Goal: Feedback & Contribution: Contribute content

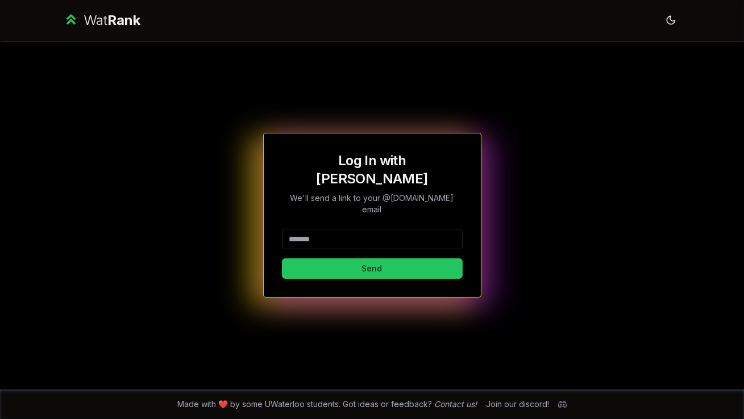
click at [389, 229] on input at bounding box center [372, 239] width 181 height 20
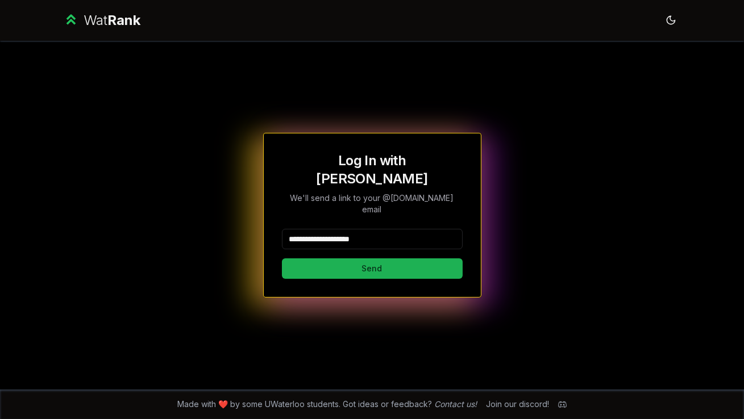
click at [389, 259] on button "Send" at bounding box center [372, 268] width 181 height 20
type input "********"
click at [319, 258] on button "Send" at bounding box center [372, 268] width 181 height 20
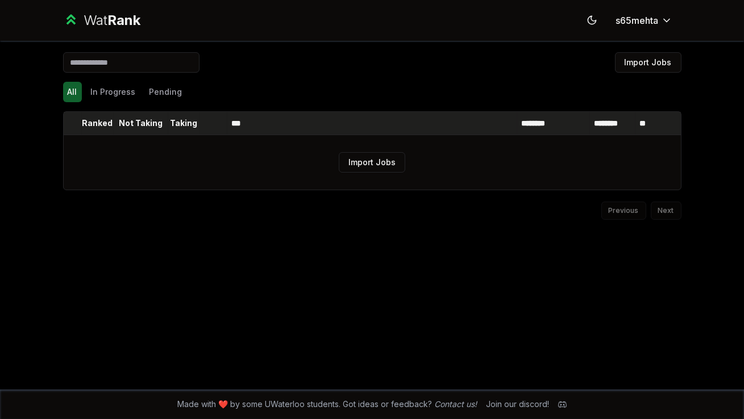
click at [92, 122] on p "Ranked" at bounding box center [97, 123] width 31 height 11
click at [93, 122] on p "Ranked" at bounding box center [92, 123] width 31 height 11
click at [128, 84] on button "In Progress" at bounding box center [113, 92] width 54 height 20
click at [71, 93] on button "All" at bounding box center [72, 92] width 19 height 20
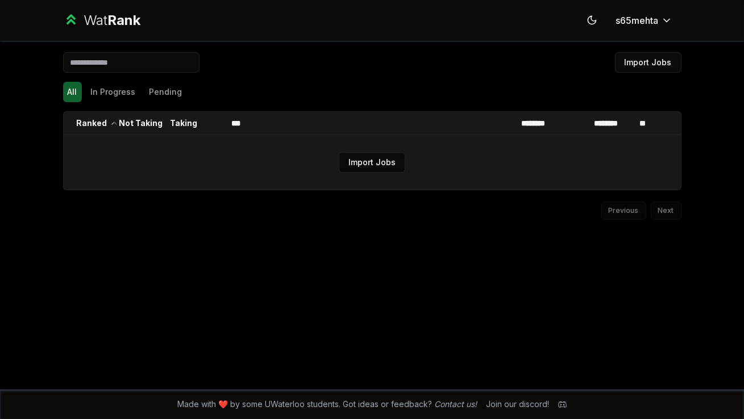
click at [310, 168] on td "Import Jobs" at bounding box center [372, 162] width 617 height 55
click at [347, 168] on button "Import Jobs" at bounding box center [372, 162] width 66 height 20
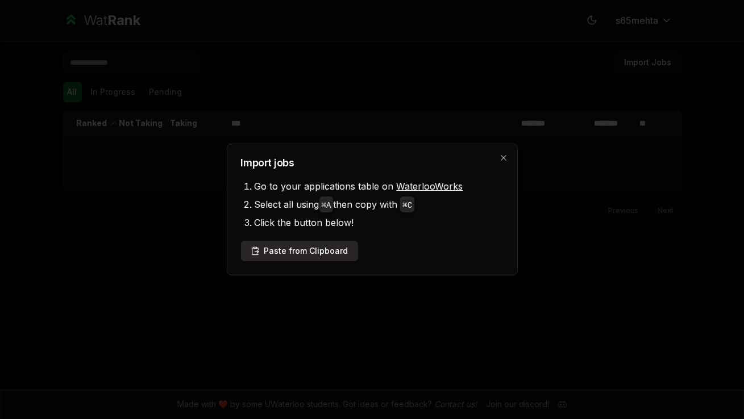
click at [324, 254] on button "Paste from Clipboard" at bounding box center [299, 251] width 117 height 20
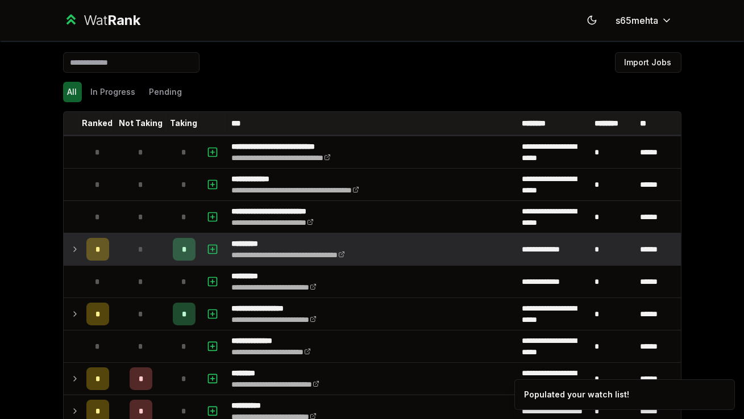
click at [70, 248] on icon at bounding box center [74, 250] width 9 height 14
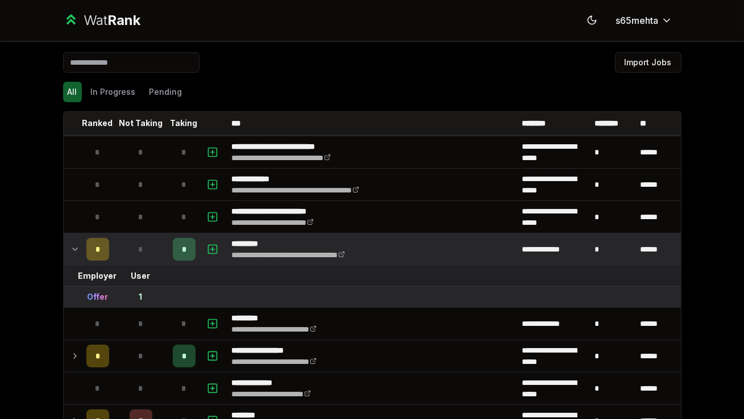
click at [69, 248] on td at bounding box center [73, 249] width 18 height 32
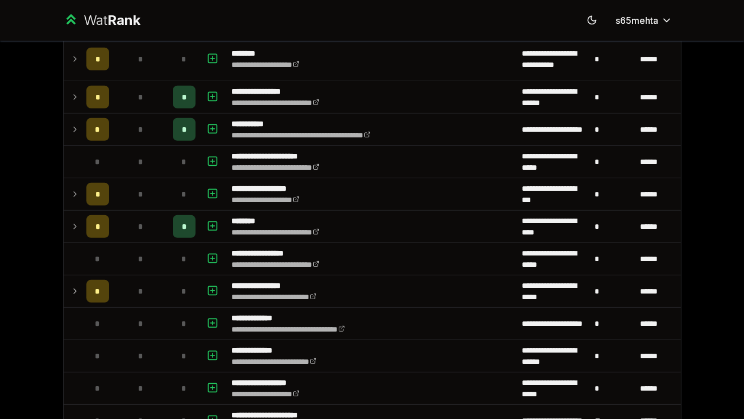
scroll to position [1001, 0]
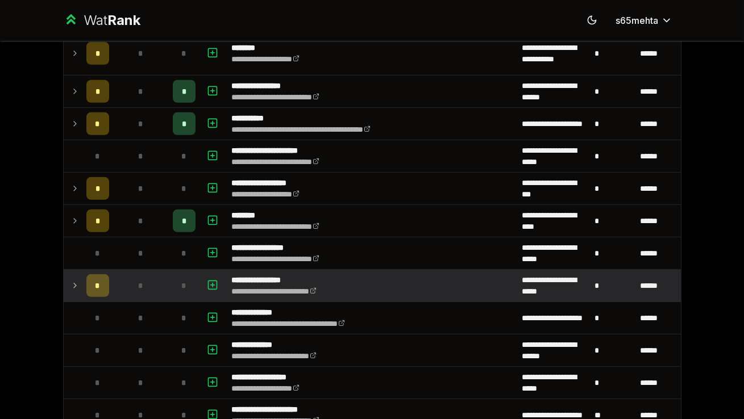
click at [76, 287] on icon at bounding box center [74, 286] width 9 height 14
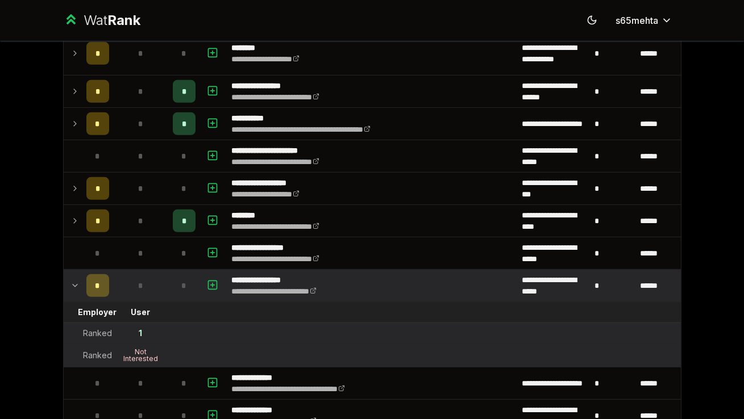
click at [141, 355] on div "Not Interested" at bounding box center [140, 356] width 45 height 14
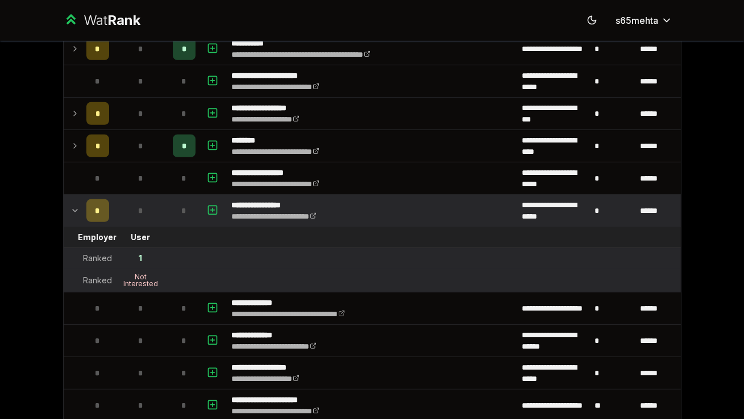
scroll to position [1078, 0]
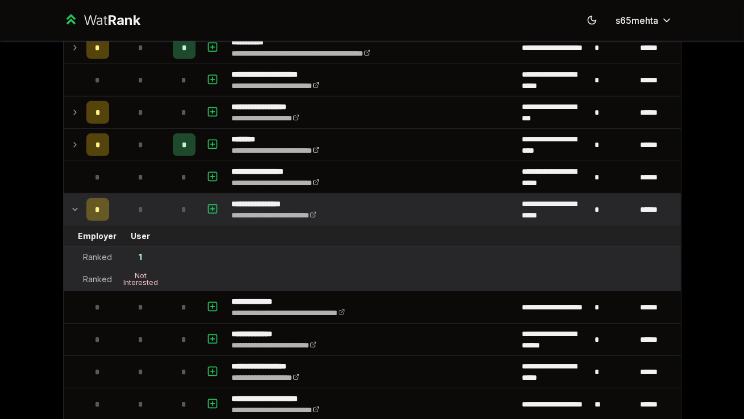
click at [74, 204] on icon at bounding box center [74, 210] width 9 height 14
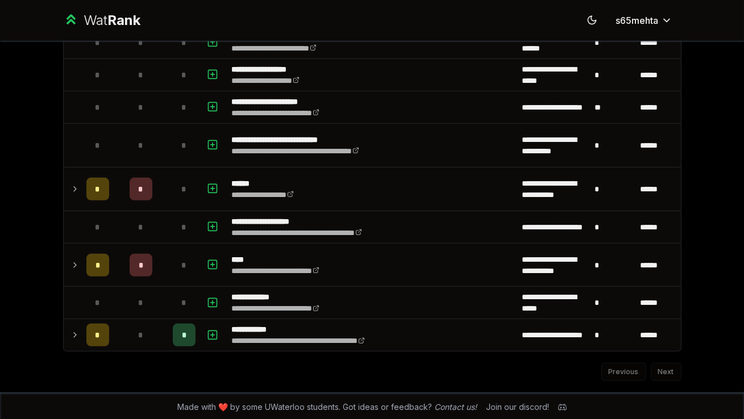
scroll to position [1309, 0]
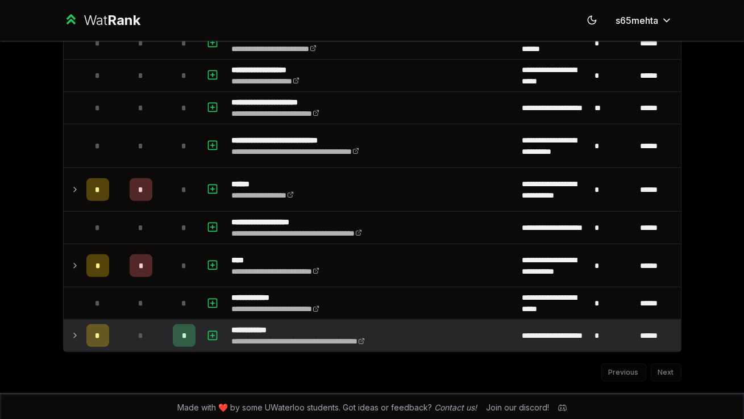
click at [75, 336] on icon at bounding box center [74, 336] width 9 height 14
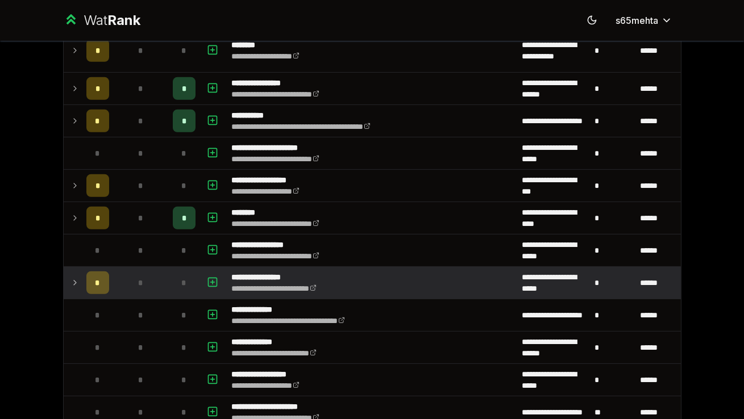
scroll to position [1003, 0]
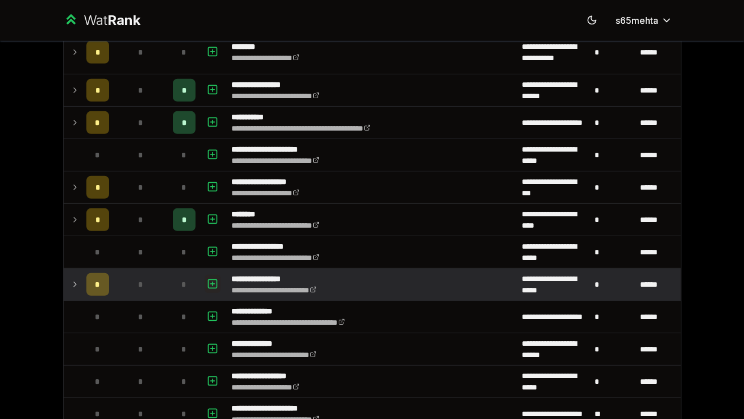
click at [214, 282] on icon "button" at bounding box center [212, 284] width 11 height 14
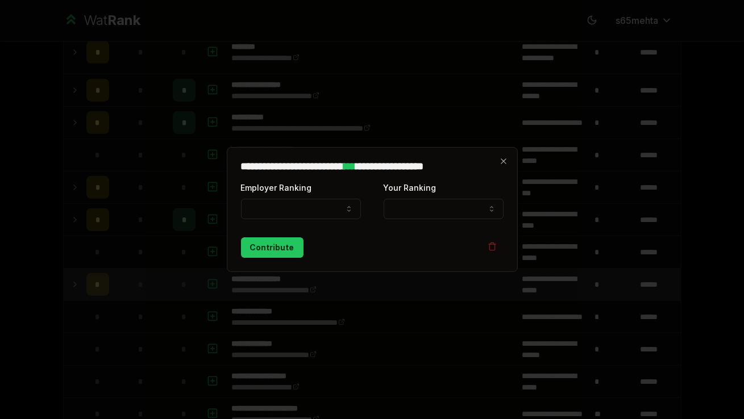
select select
click at [340, 212] on button "Employer Ranking" at bounding box center [301, 209] width 120 height 20
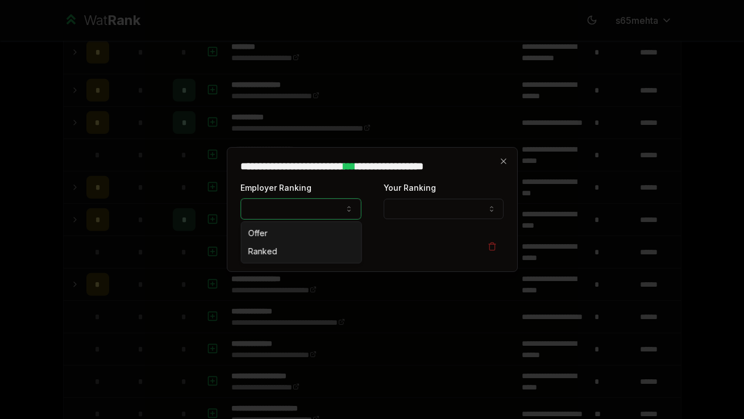
select select "******"
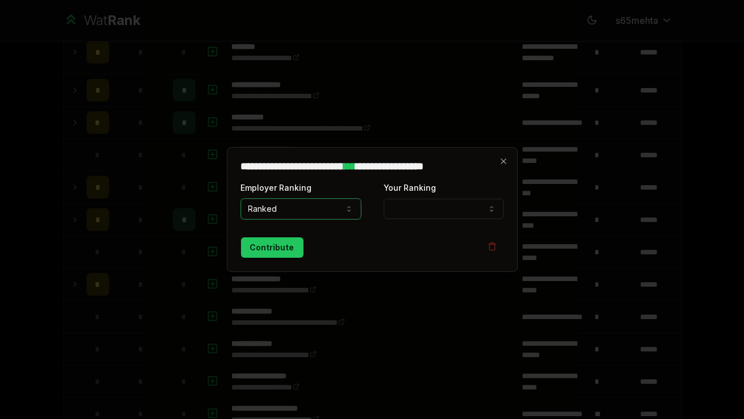
click at [425, 205] on button "Your Ranking" at bounding box center [443, 209] width 120 height 20
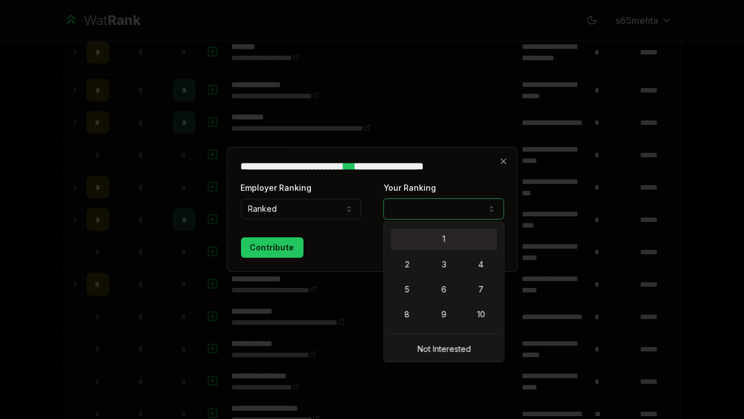
select select "*"
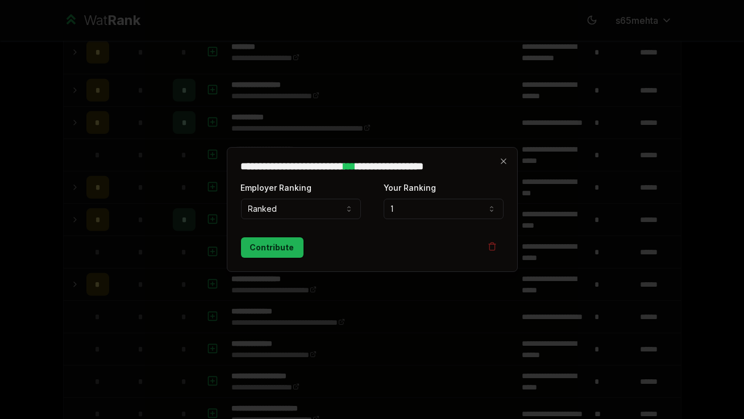
click at [286, 245] on button "Contribute" at bounding box center [272, 247] width 62 height 20
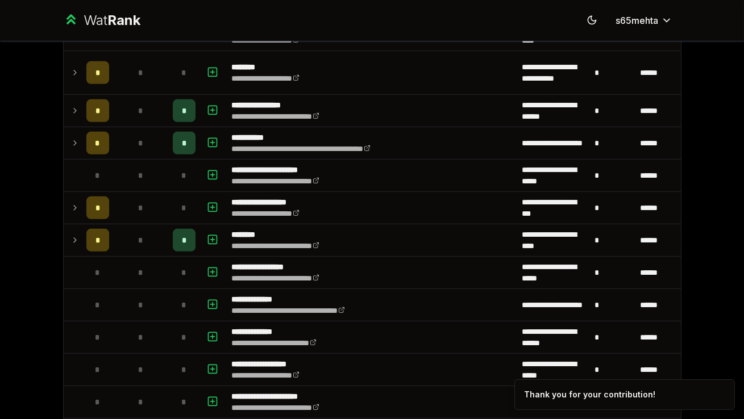
scroll to position [1004, 0]
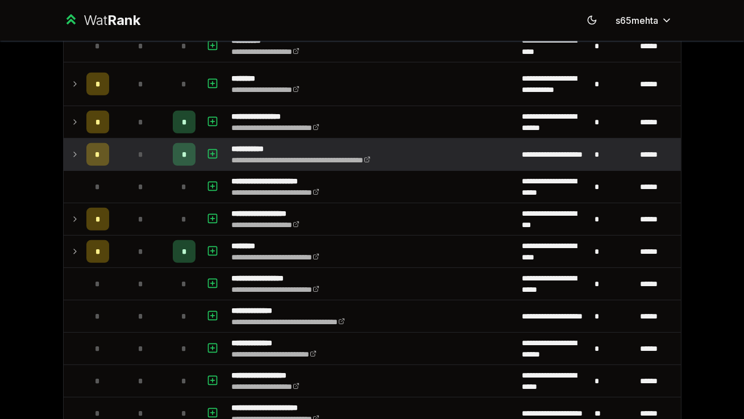
click at [79, 156] on icon at bounding box center [74, 155] width 9 height 14
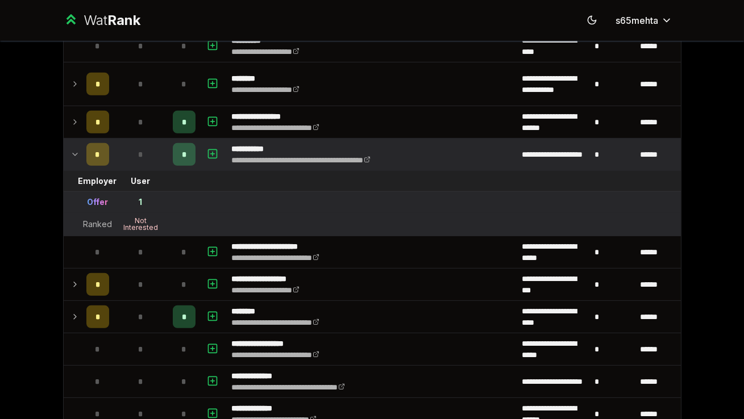
click at [79, 156] on icon at bounding box center [74, 155] width 9 height 14
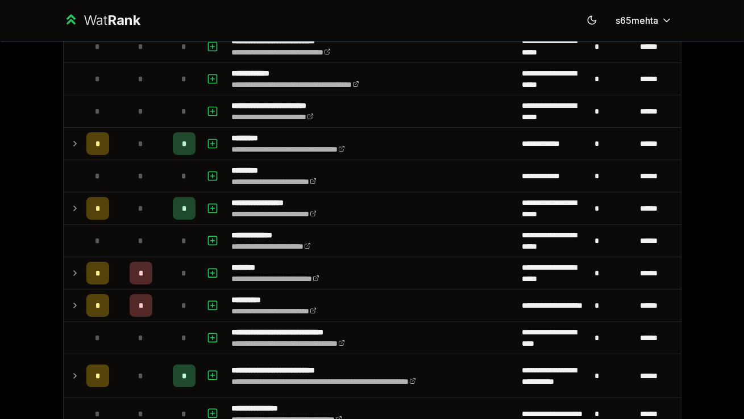
scroll to position [0, 0]
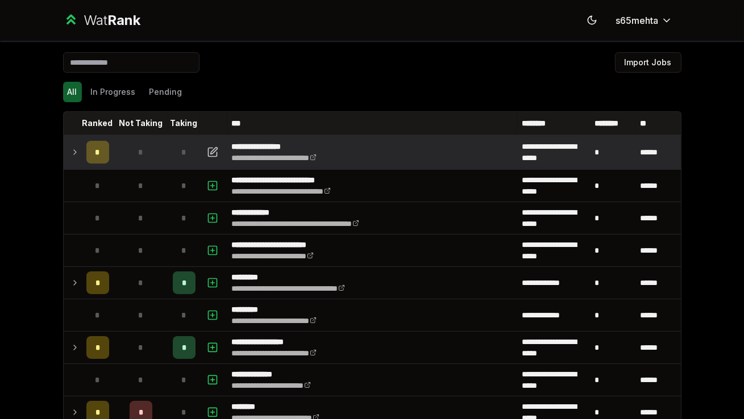
click at [77, 145] on icon at bounding box center [74, 152] width 9 height 14
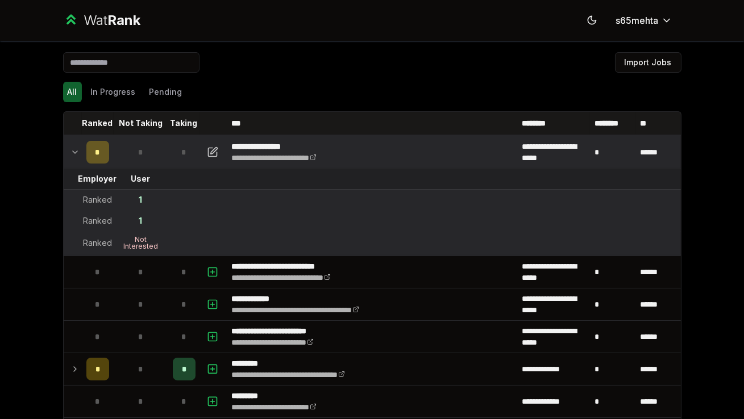
click at [72, 148] on icon at bounding box center [74, 152] width 9 height 14
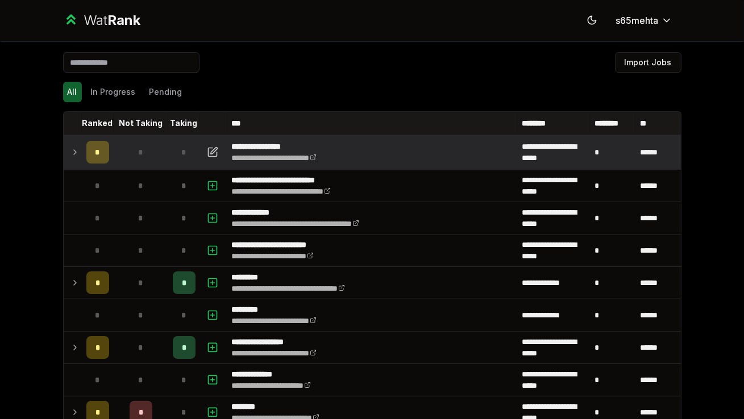
click at [72, 148] on icon at bounding box center [74, 152] width 9 height 14
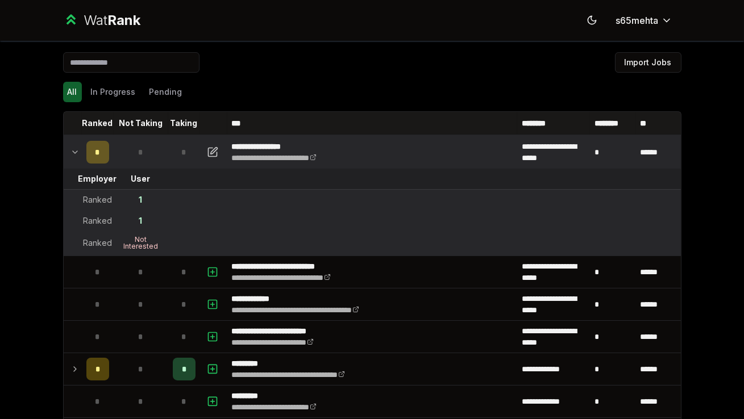
click at [74, 151] on icon at bounding box center [74, 152] width 9 height 14
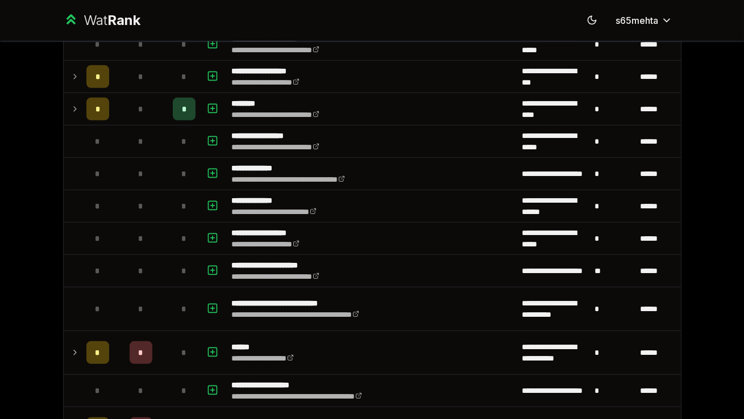
scroll to position [1310, 0]
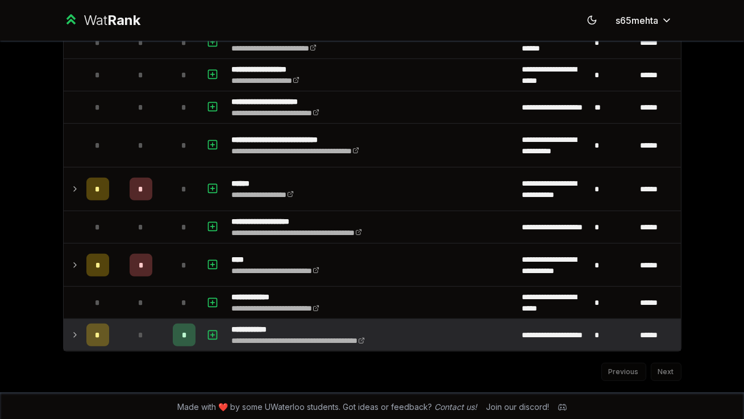
click at [74, 334] on icon at bounding box center [74, 335] width 9 height 14
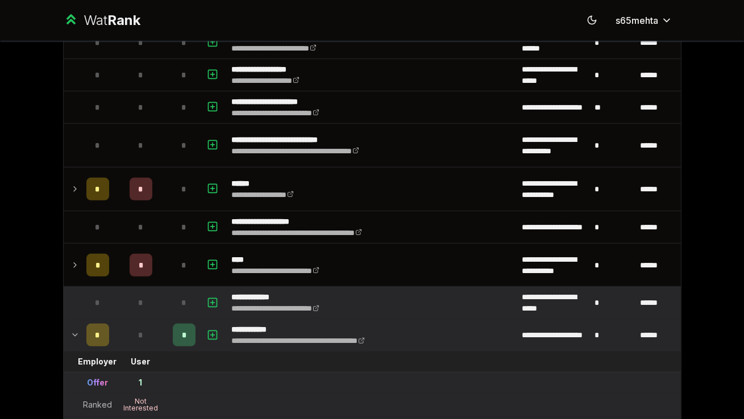
scroll to position [1399, 0]
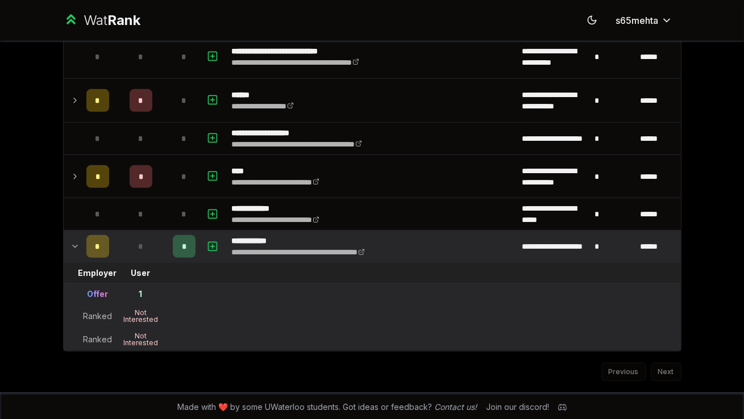
click at [78, 243] on icon at bounding box center [74, 247] width 9 height 14
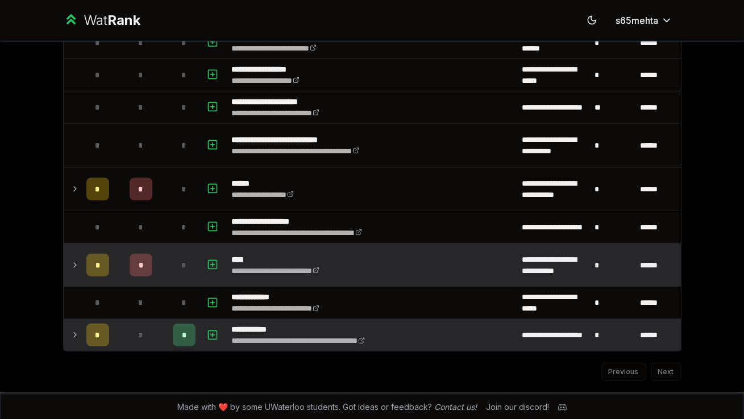
click at [77, 263] on icon at bounding box center [74, 265] width 9 height 14
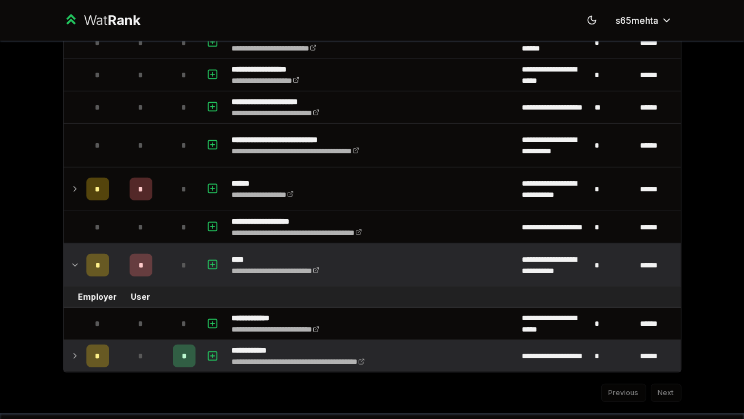
scroll to position [1355, 0]
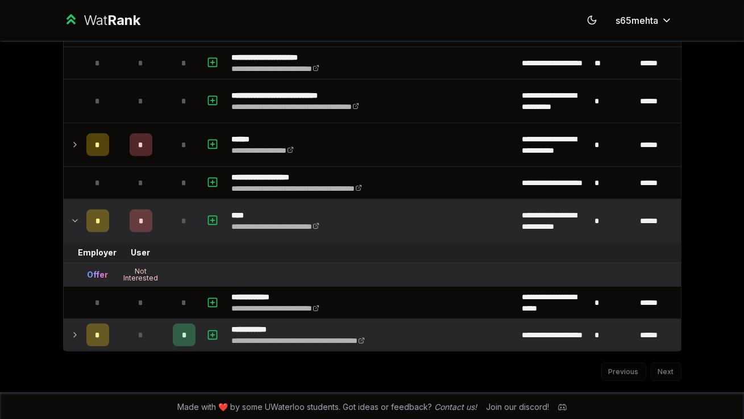
click at [74, 220] on icon at bounding box center [75, 221] width 5 height 2
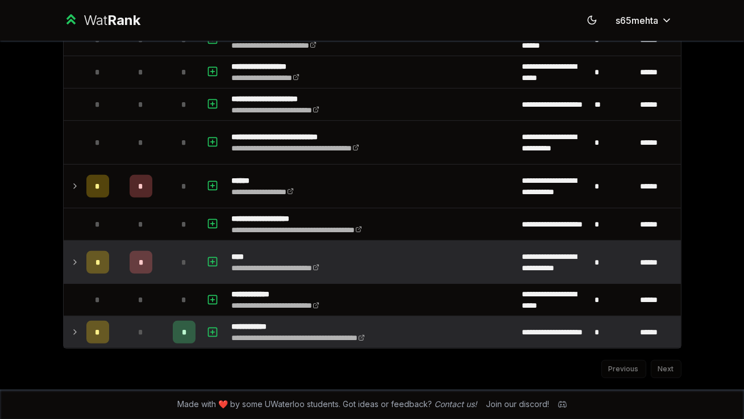
scroll to position [1310, 0]
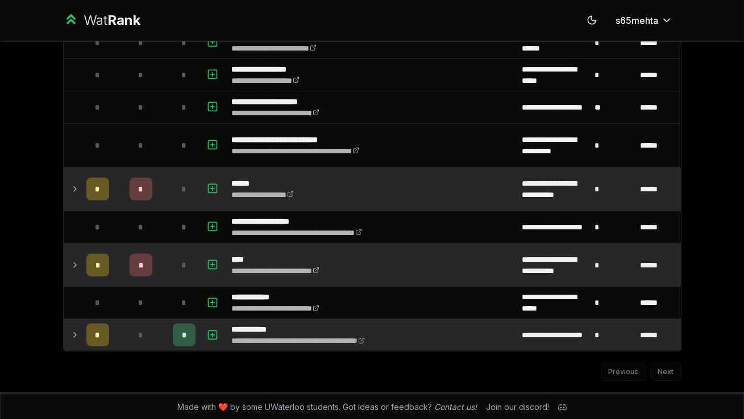
click at [77, 185] on icon at bounding box center [74, 189] width 9 height 14
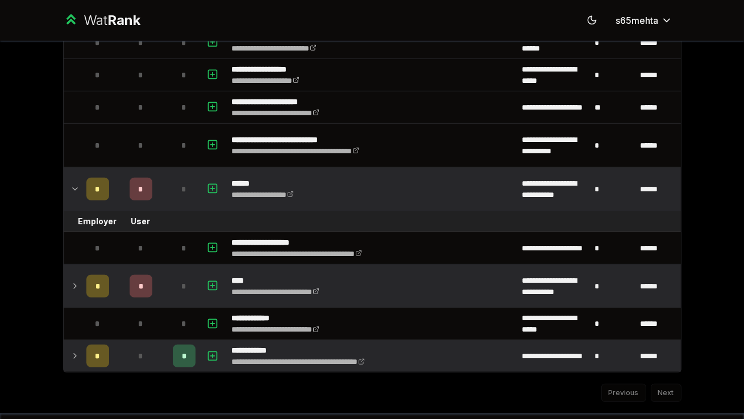
scroll to position [1378, 0]
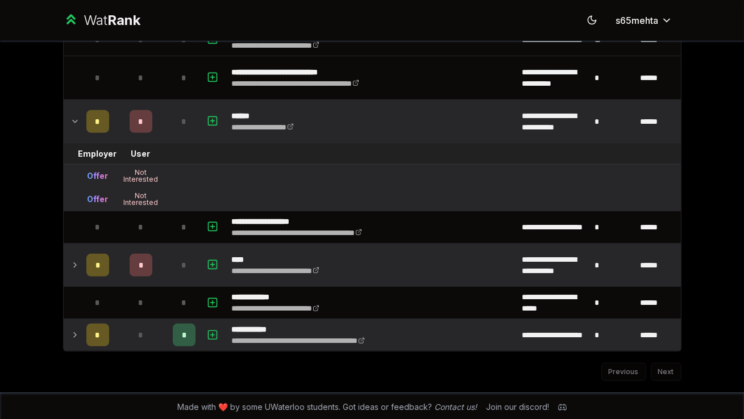
click at [74, 117] on icon at bounding box center [74, 122] width 9 height 14
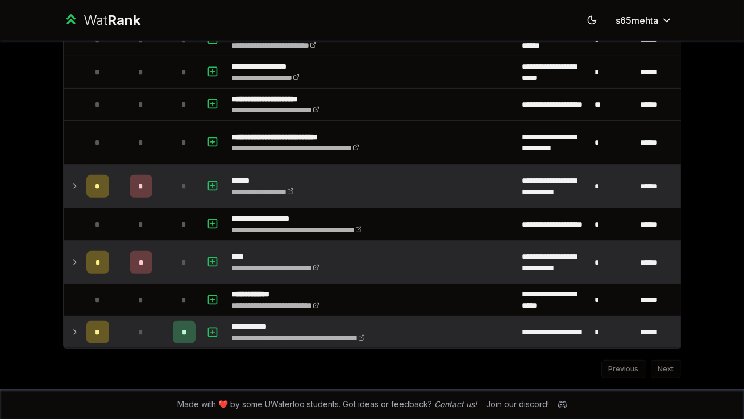
scroll to position [1310, 0]
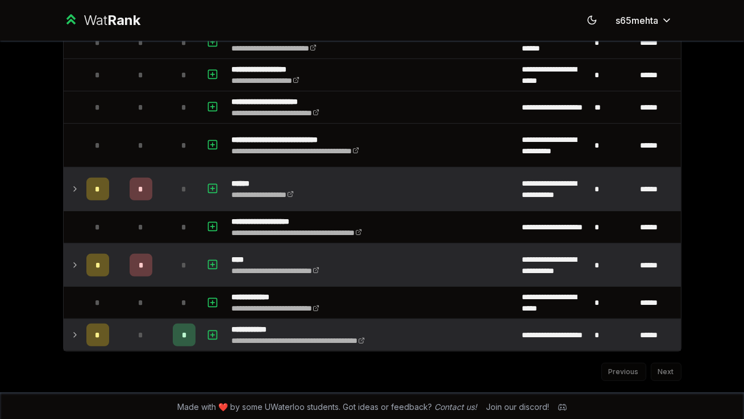
click at [143, 192] on div "*" at bounding box center [141, 189] width 23 height 23
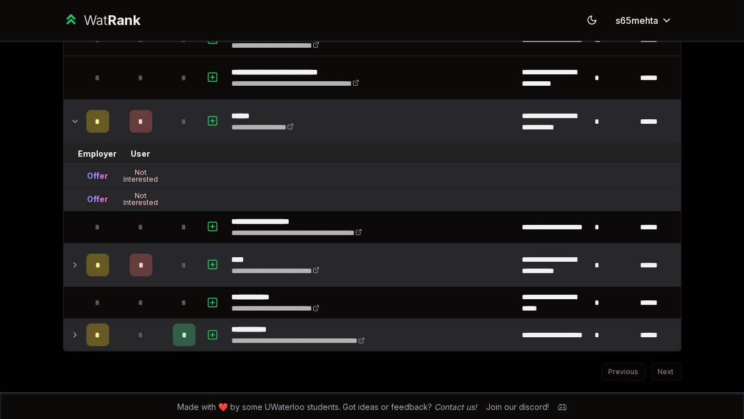
click at [140, 118] on span "*" at bounding box center [140, 121] width 5 height 11
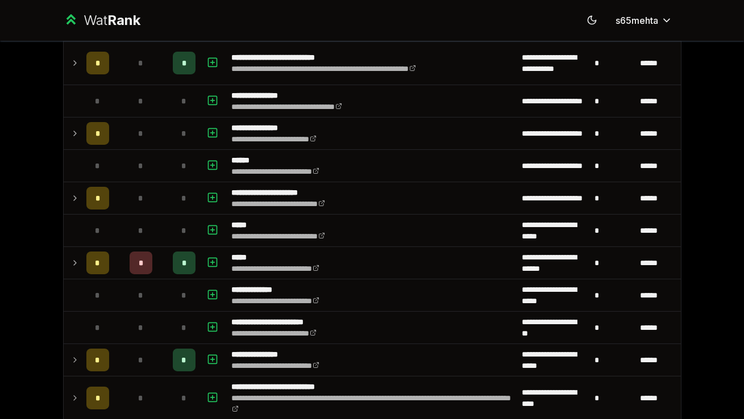
scroll to position [453, 0]
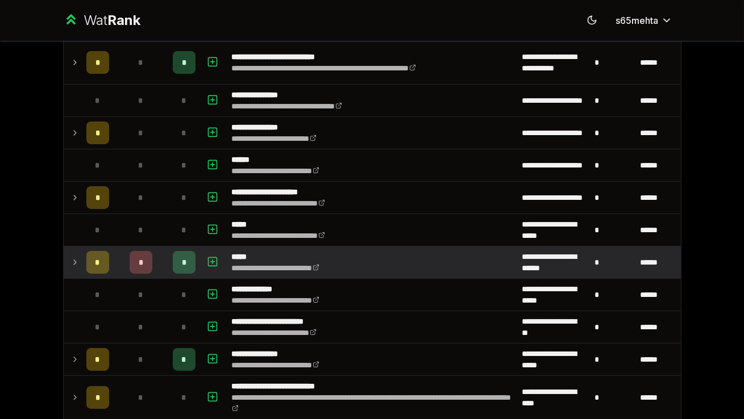
click at [76, 262] on icon at bounding box center [74, 263] width 9 height 14
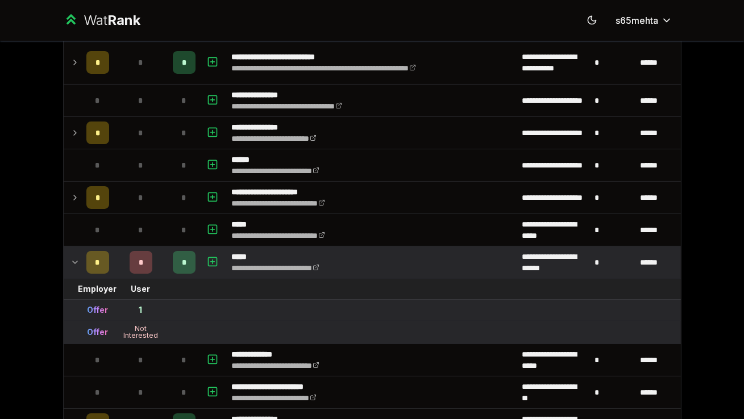
click at [76, 262] on icon at bounding box center [74, 263] width 9 height 14
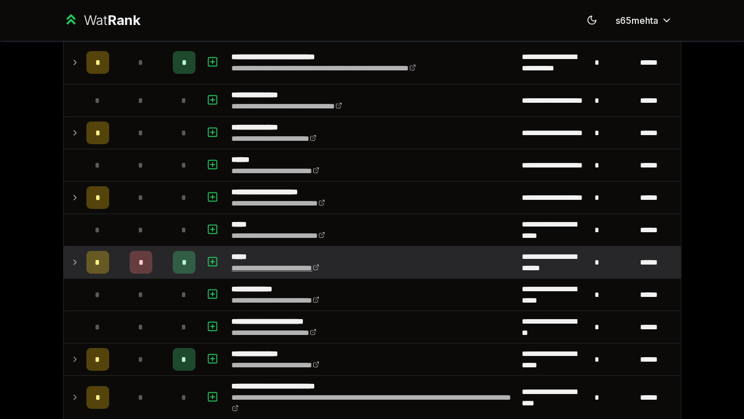
click at [261, 269] on link "**********" at bounding box center [275, 268] width 87 height 8
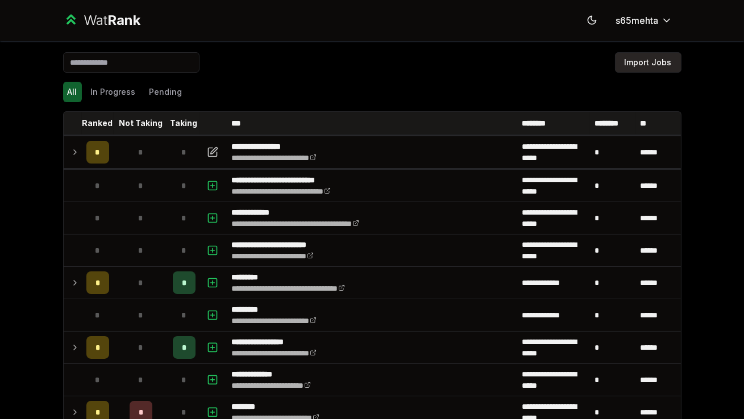
click at [644, 65] on button "Import Jobs" at bounding box center [648, 62] width 66 height 20
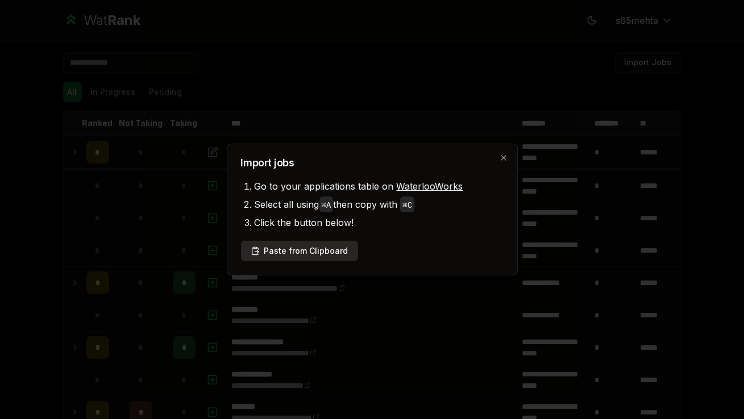
click at [325, 258] on button "Paste from Clipboard" at bounding box center [299, 251] width 117 height 20
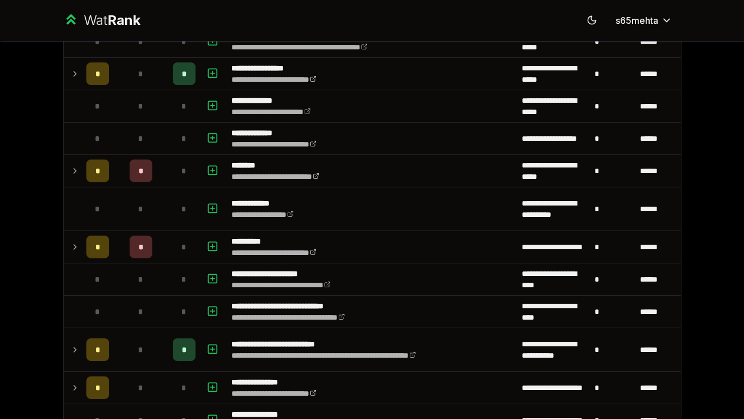
scroll to position [393, 0]
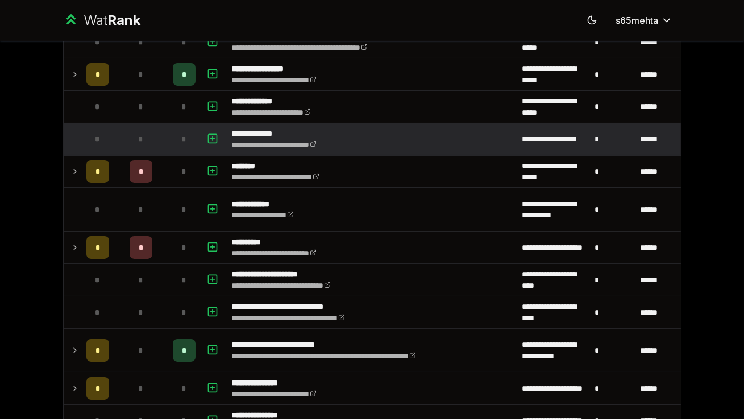
click at [151, 136] on div "*" at bounding box center [141, 139] width 23 height 23
click at [214, 135] on icon "button" at bounding box center [212, 139] width 11 height 14
select select
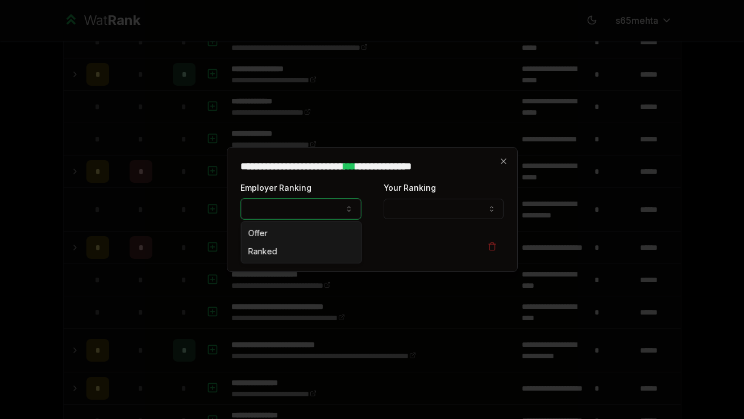
click at [303, 212] on button "Employer Ranking" at bounding box center [301, 209] width 120 height 20
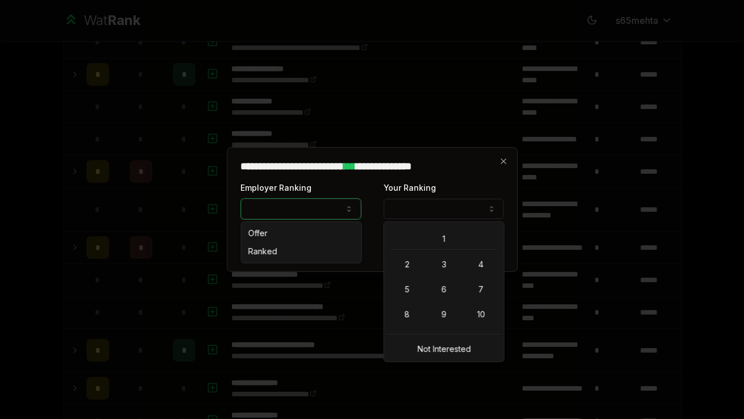
click at [472, 210] on button "Your Ranking" at bounding box center [443, 209] width 120 height 20
click at [533, 259] on div at bounding box center [372, 209] width 744 height 419
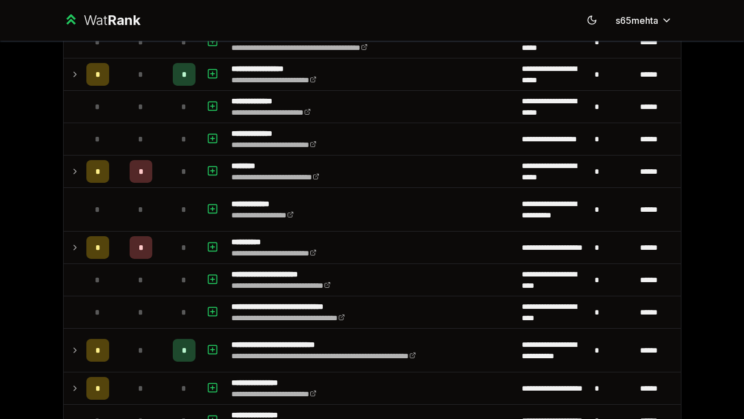
click at [724, 161] on html "**********" at bounding box center [372, 209] width 744 height 419
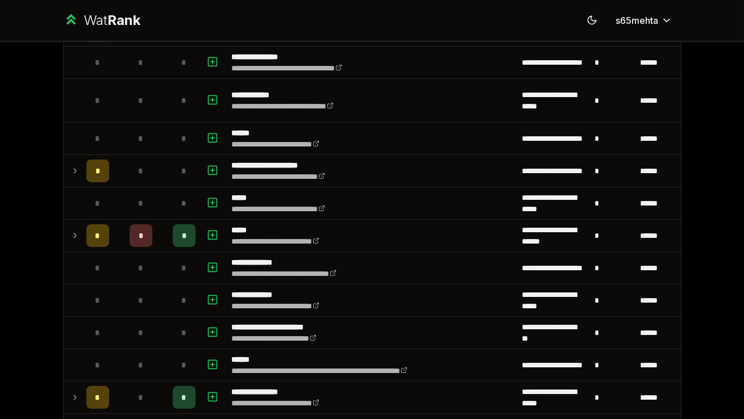
scroll to position [753, 0]
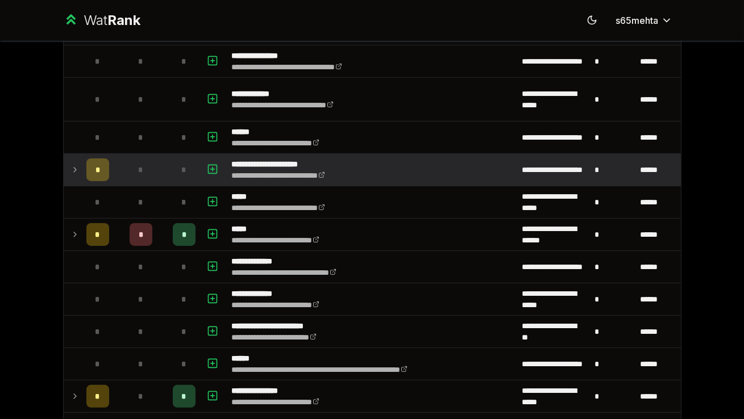
click at [71, 169] on icon at bounding box center [74, 170] width 9 height 14
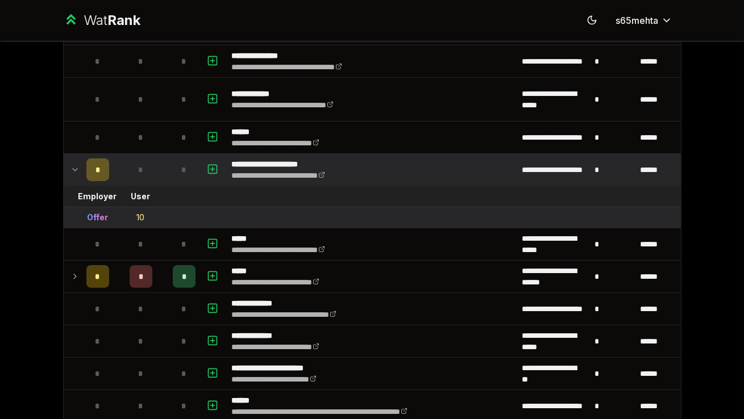
click at [72, 169] on icon at bounding box center [74, 170] width 9 height 14
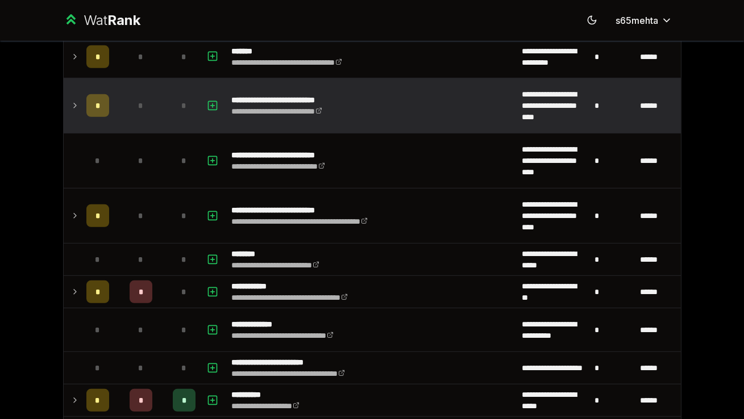
scroll to position [1272, 0]
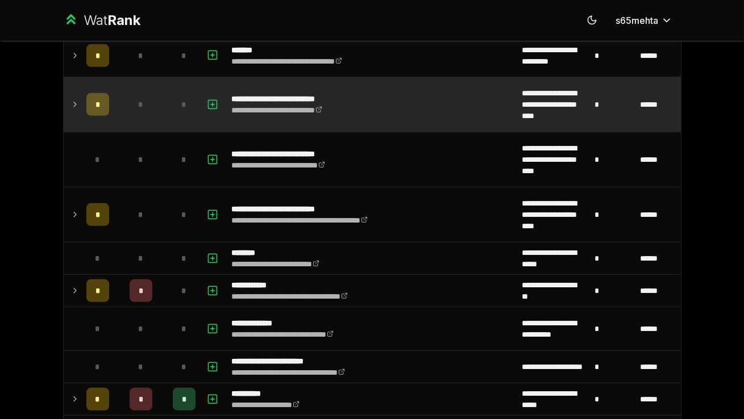
click at [77, 105] on icon at bounding box center [74, 105] width 9 height 14
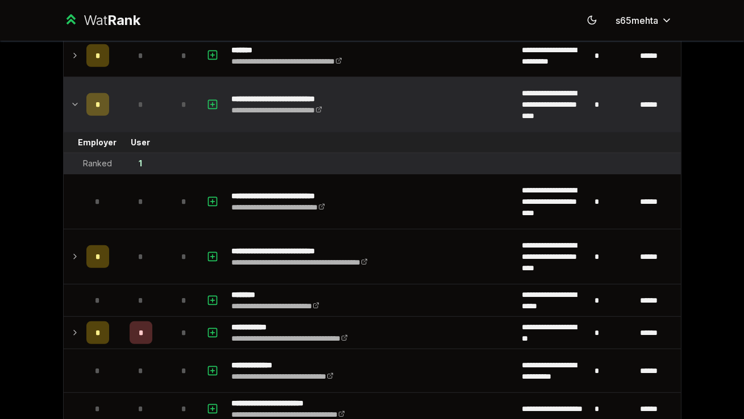
click at [77, 105] on icon at bounding box center [74, 105] width 9 height 14
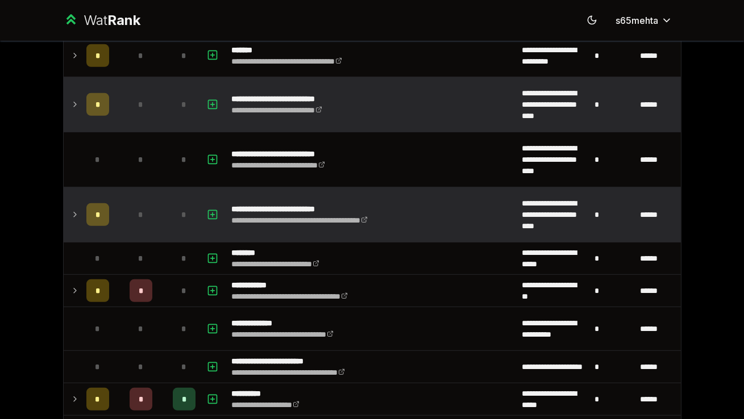
click at [77, 216] on icon at bounding box center [74, 215] width 9 height 14
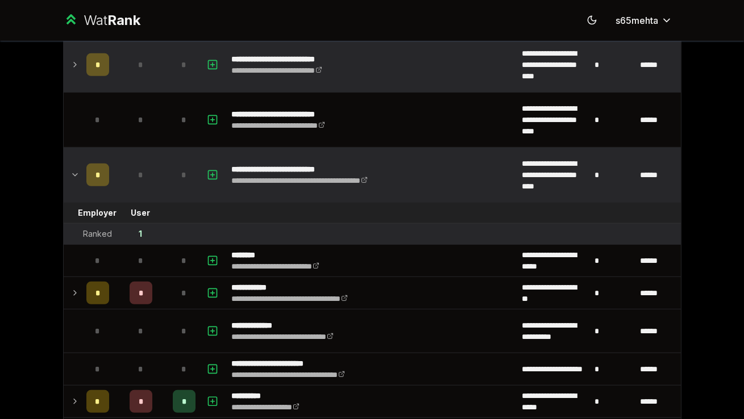
scroll to position [1314, 0]
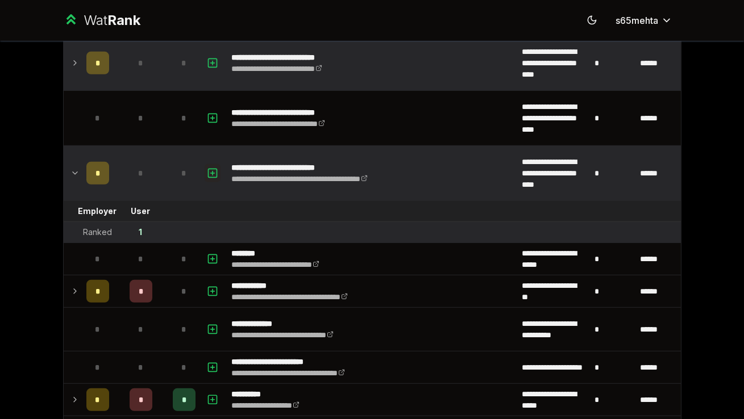
click at [211, 169] on icon "button" at bounding box center [212, 173] width 11 height 14
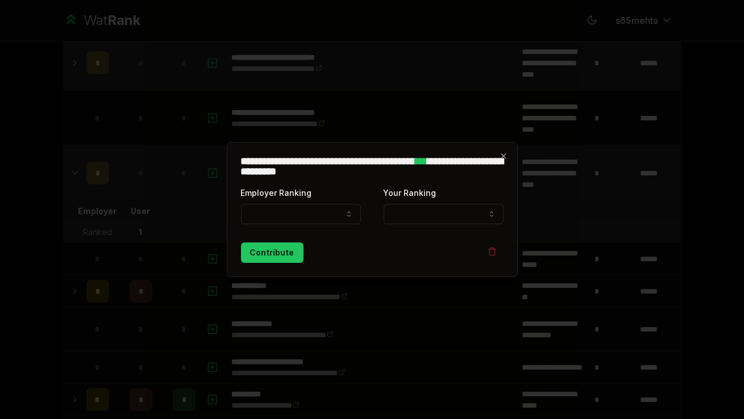
select select
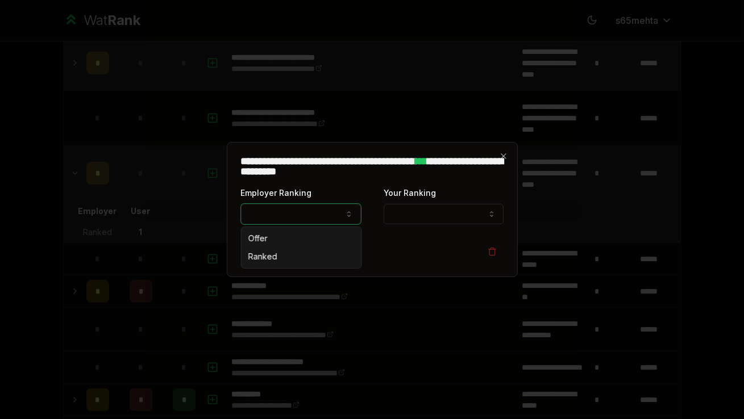
click at [281, 210] on button "Employer Ranking" at bounding box center [301, 214] width 120 height 20
select select "******"
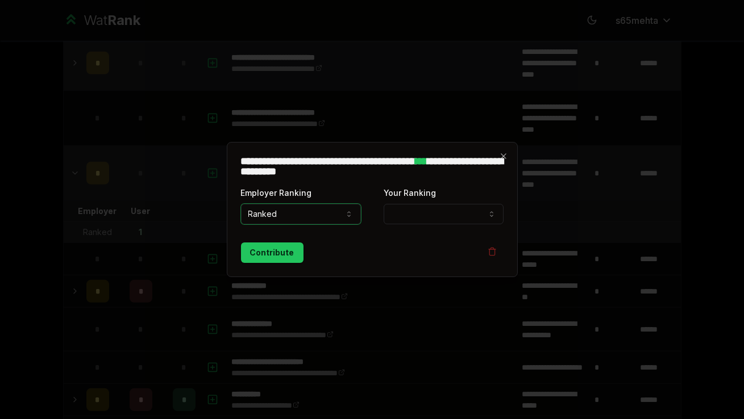
click at [420, 211] on button "Your Ranking" at bounding box center [443, 214] width 120 height 20
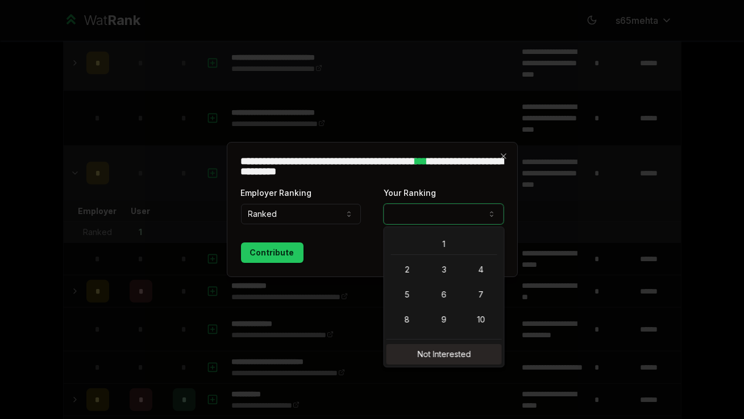
select select "**********"
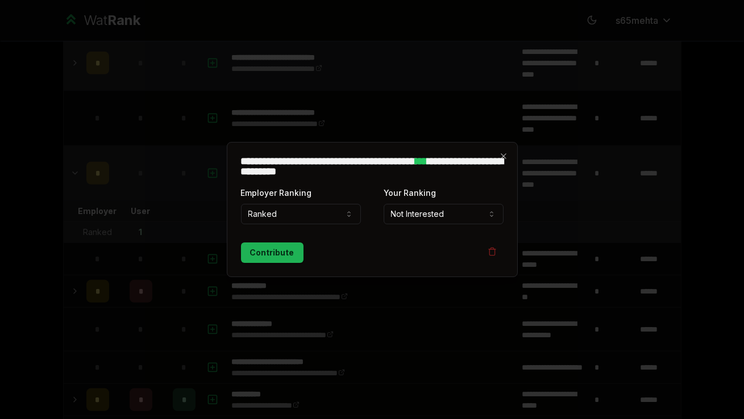
click at [285, 253] on button "Contribute" at bounding box center [272, 253] width 62 height 20
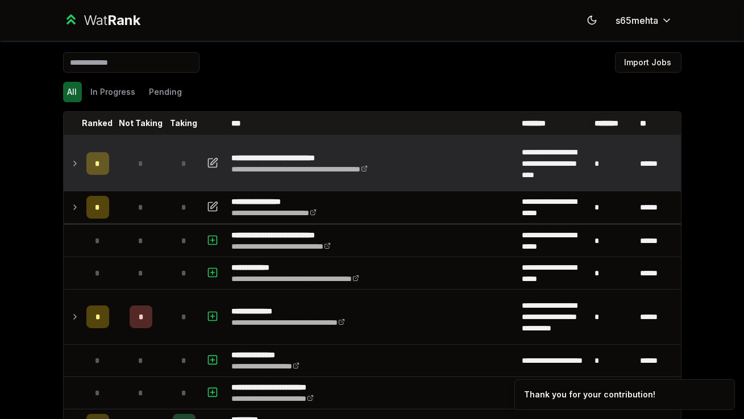
click at [73, 161] on icon at bounding box center [74, 164] width 9 height 14
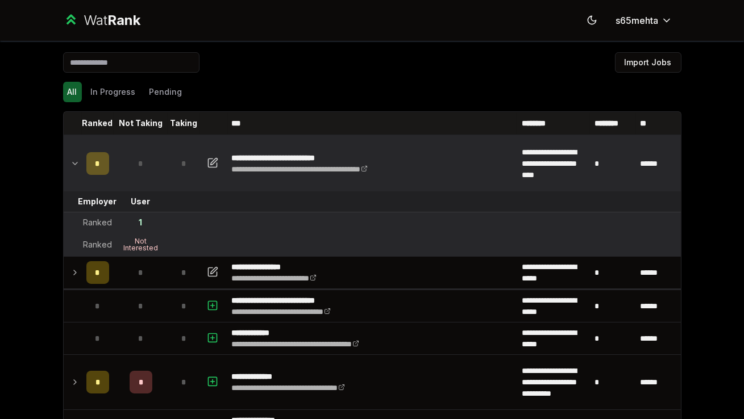
click at [73, 161] on icon at bounding box center [74, 164] width 9 height 14
